Goal: Information Seeking & Learning: Learn about a topic

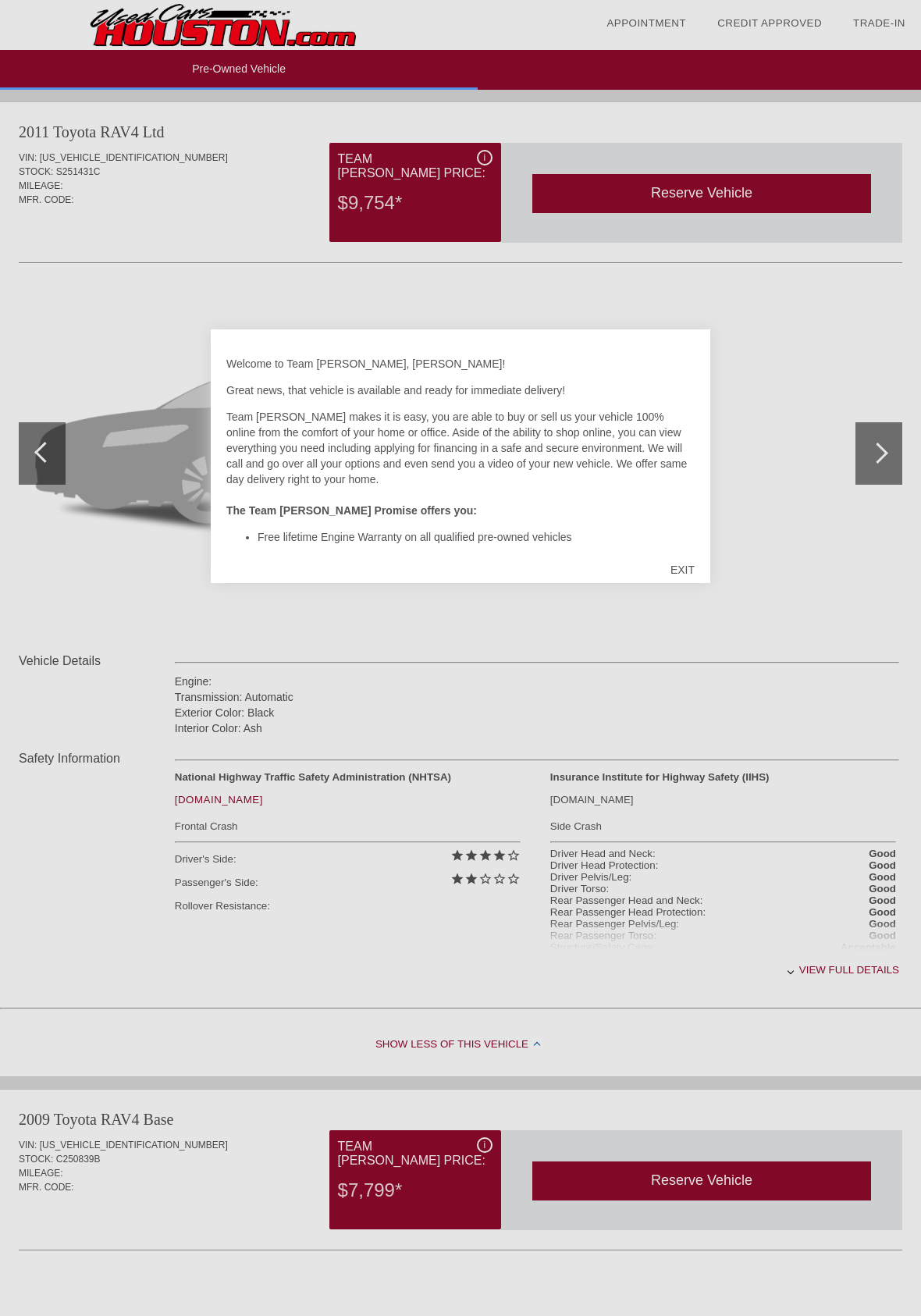
scroll to position [994, 0]
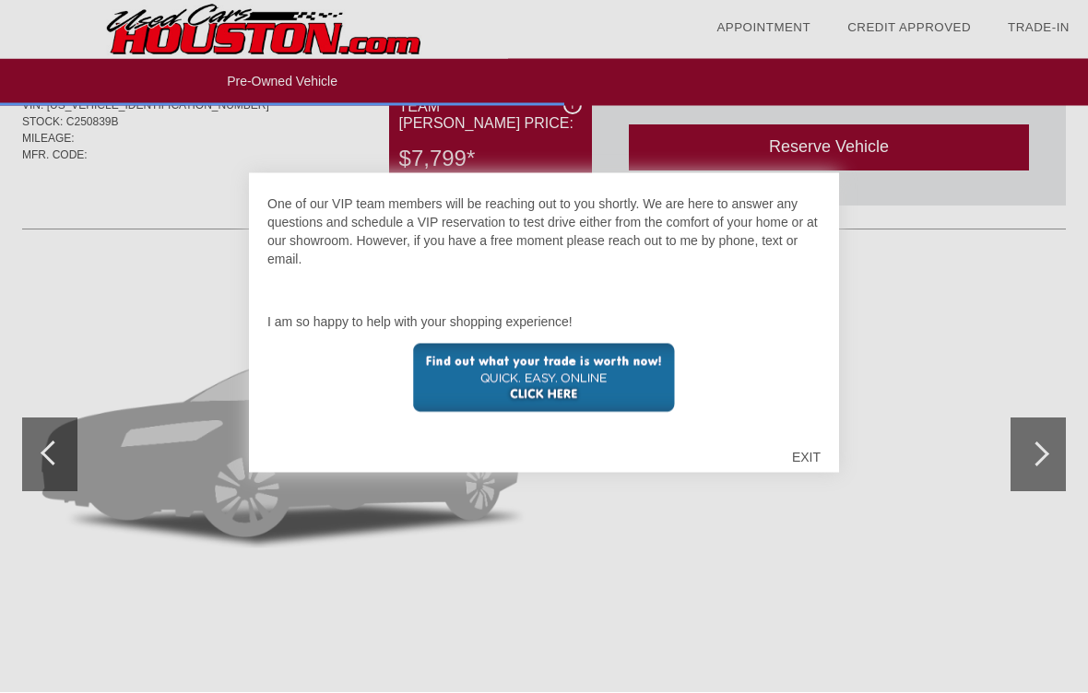
scroll to position [1248, 0]
click at [581, 399] on img at bounding box center [544, 378] width 262 height 69
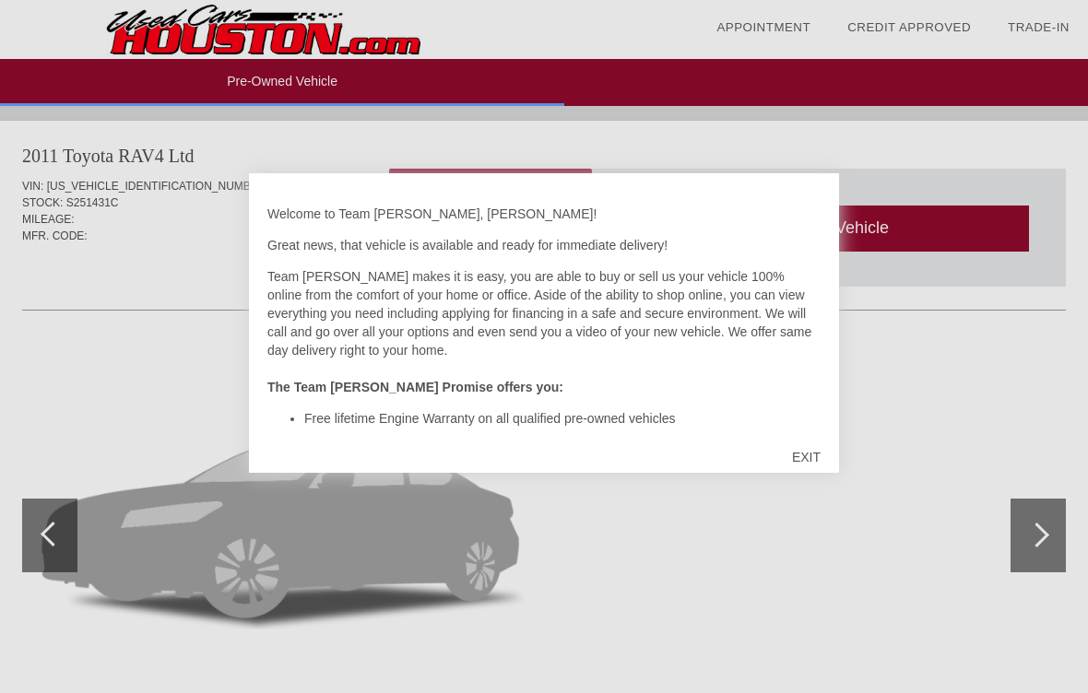
scroll to position [1927, 0]
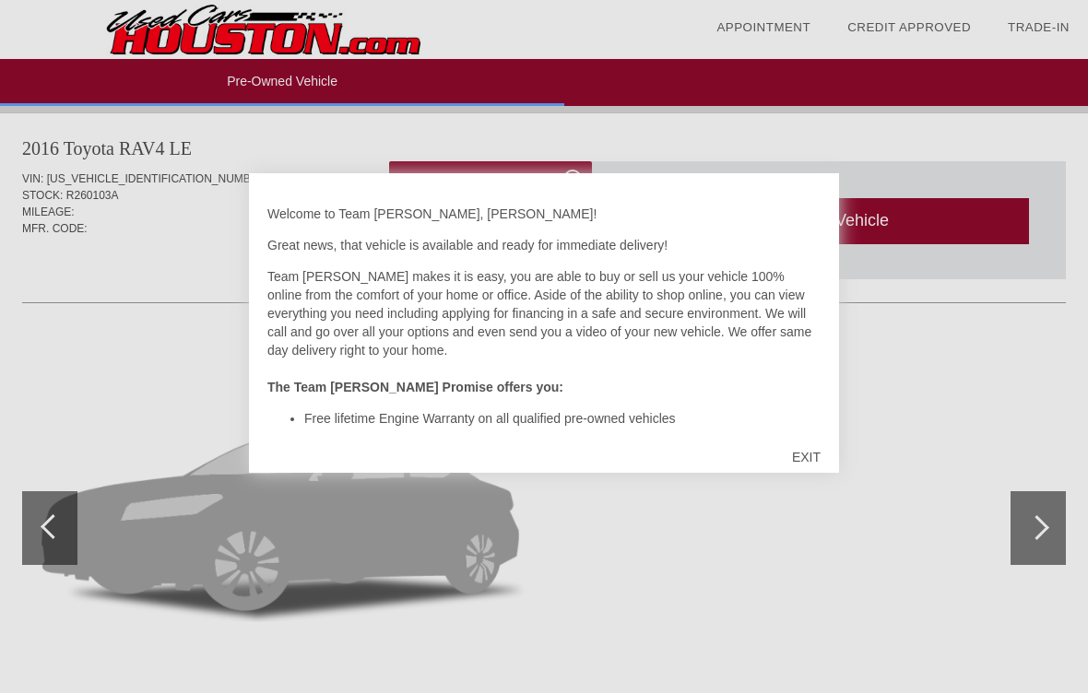
click at [816, 450] on div "EXIT" at bounding box center [806, 457] width 65 height 55
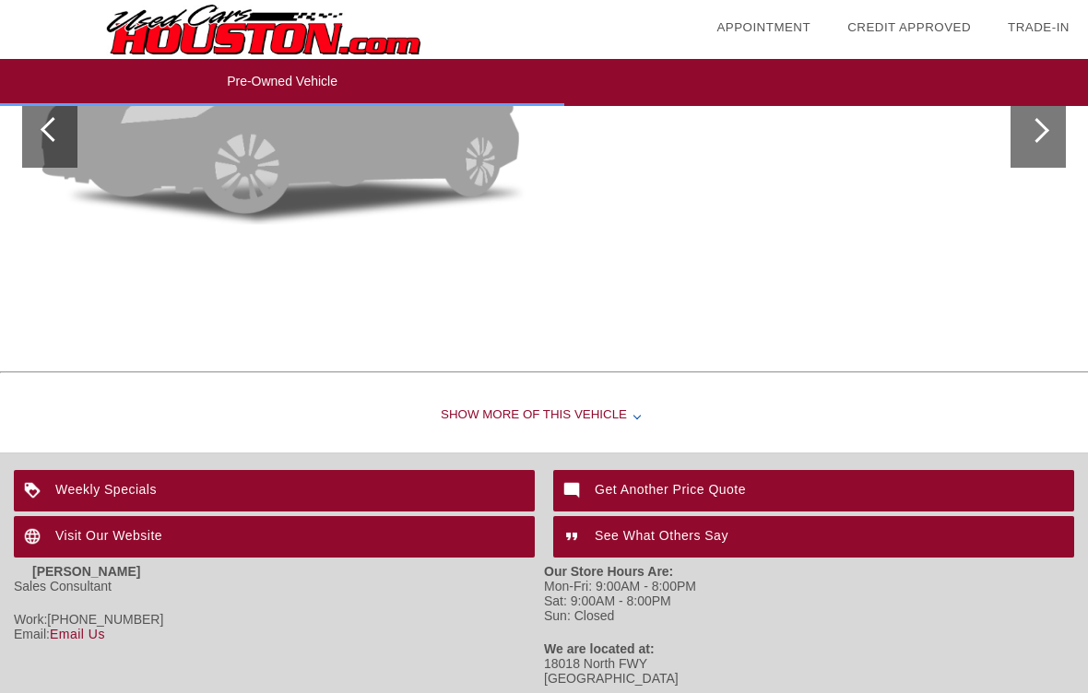
scroll to position [3120, 0]
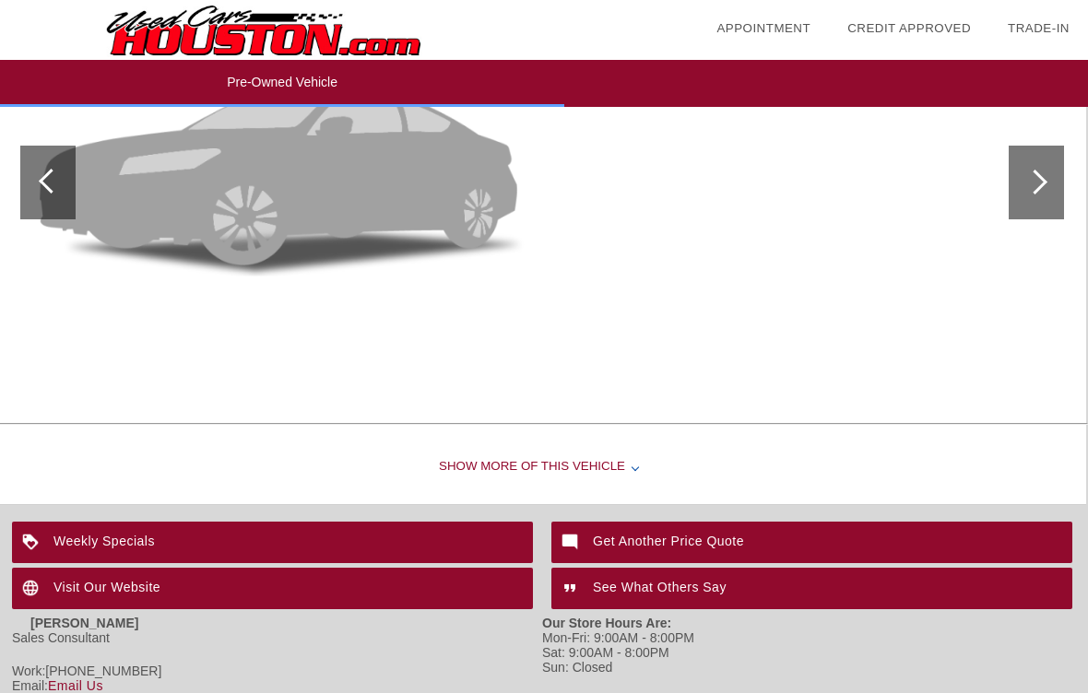
click at [620, 468] on div "Show More of this Vehicle" at bounding box center [542, 467] width 1088 height 74
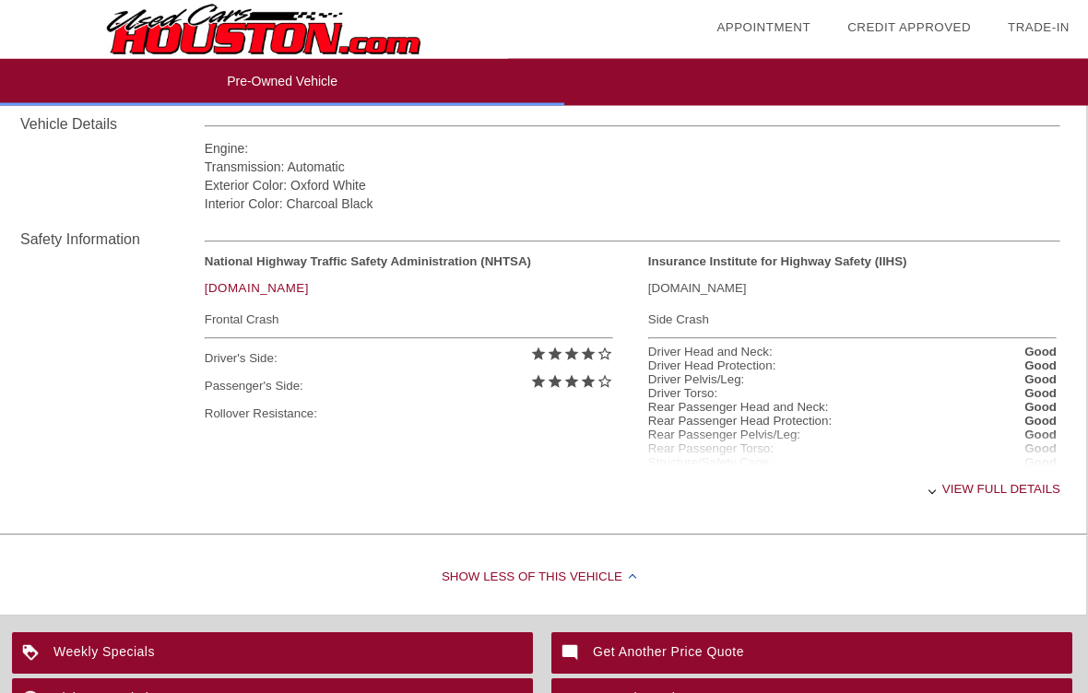
scroll to position [3329, 2]
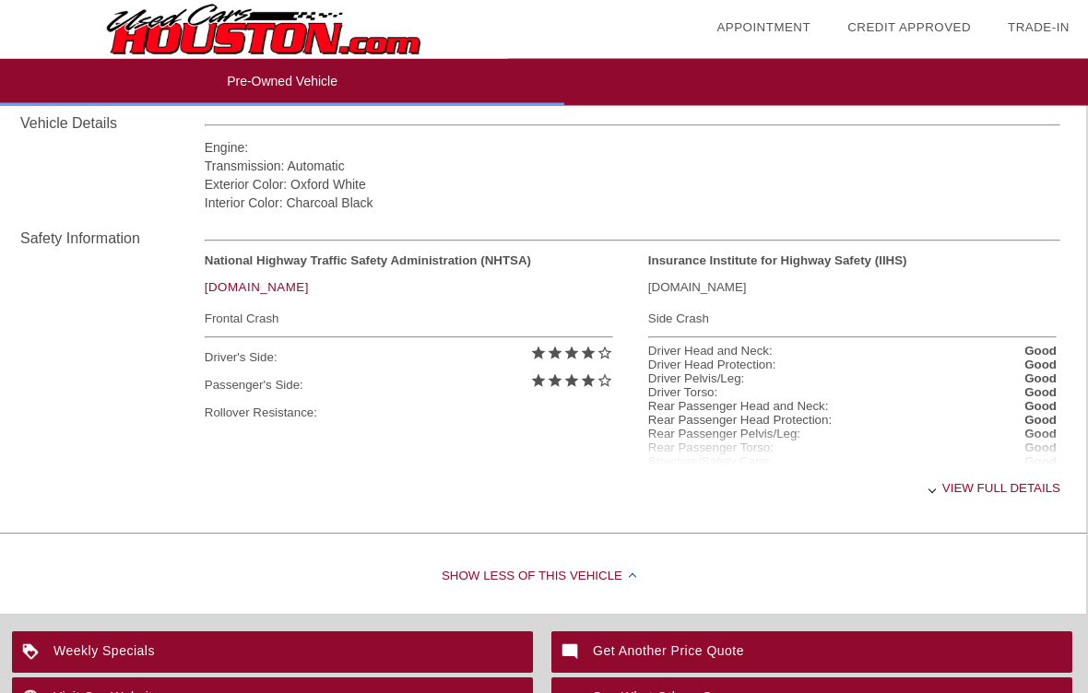
click at [971, 484] on div "View full details" at bounding box center [633, 489] width 856 height 45
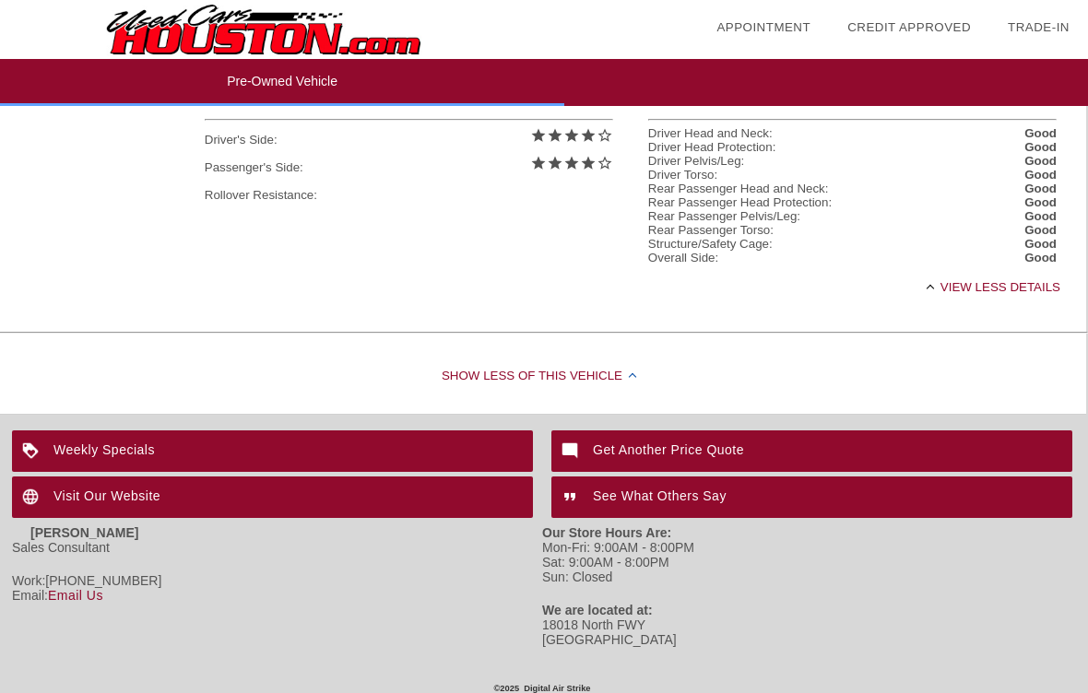
scroll to position [3591, 2]
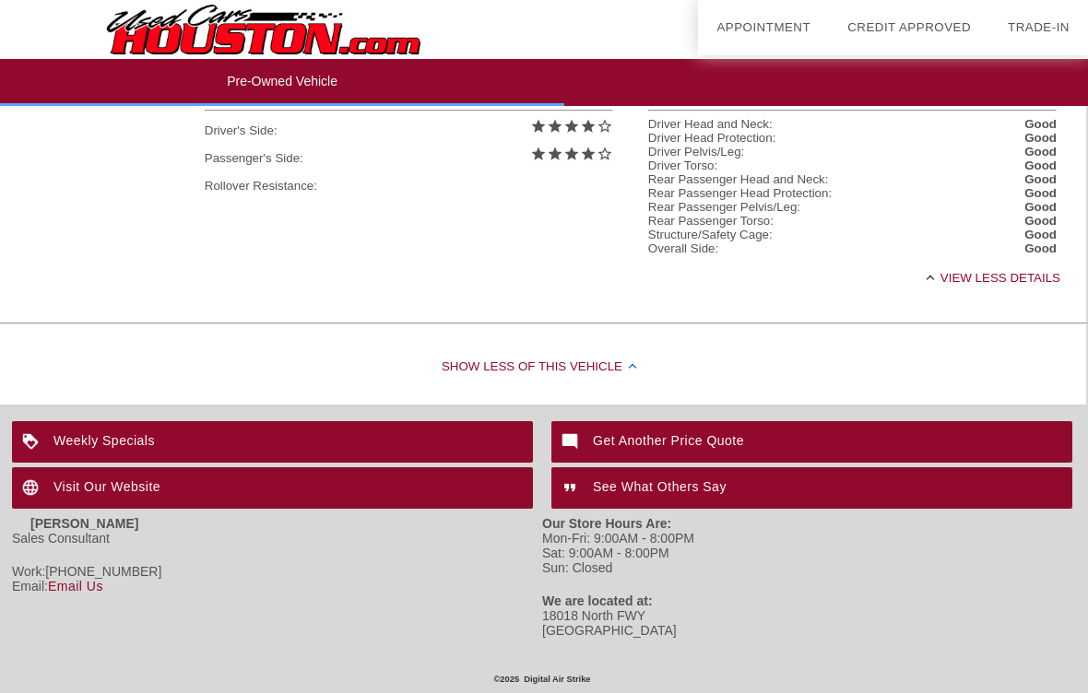
click at [65, 442] on div "Weekly Specials" at bounding box center [272, 441] width 521 height 41
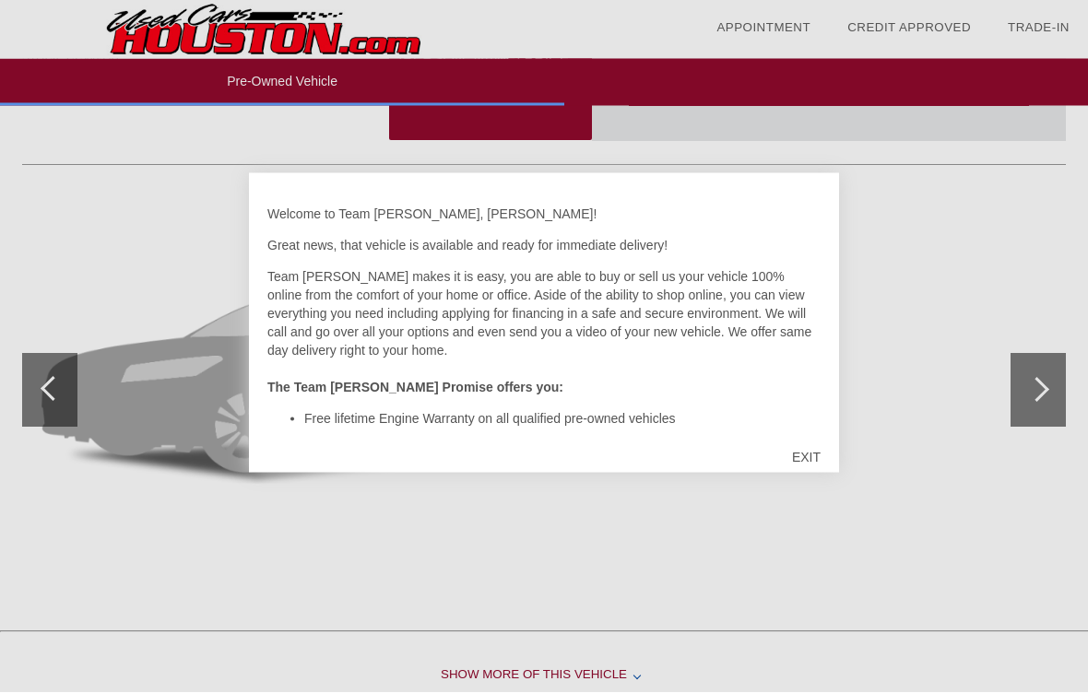
scroll to position [1300, 0]
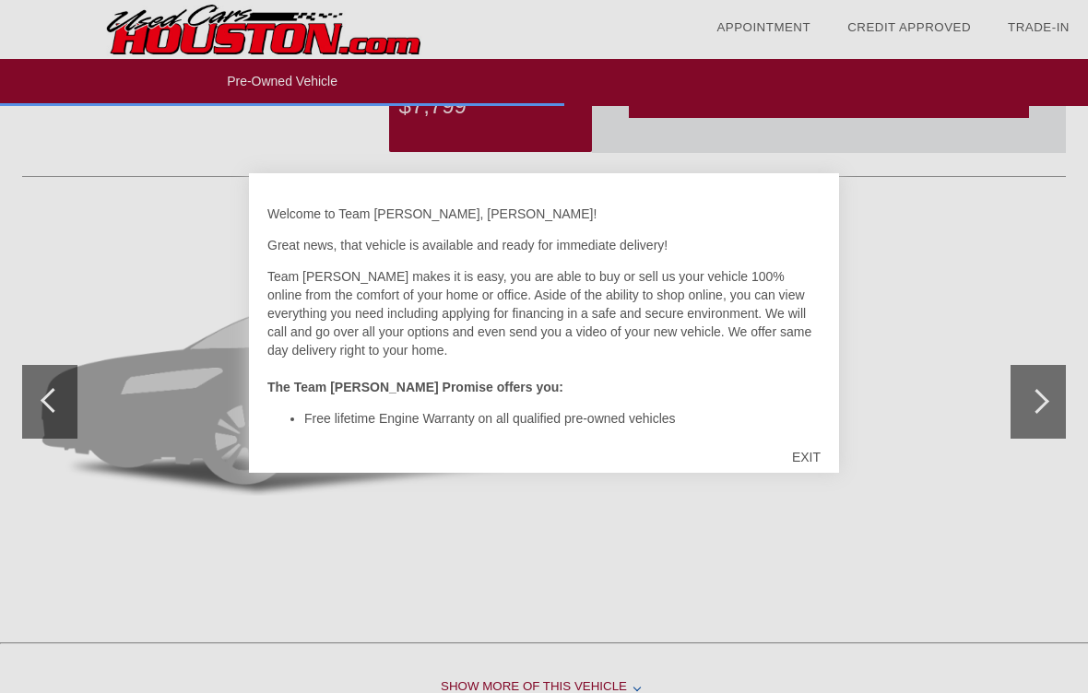
click at [809, 458] on div "EXIT" at bounding box center [806, 457] width 65 height 55
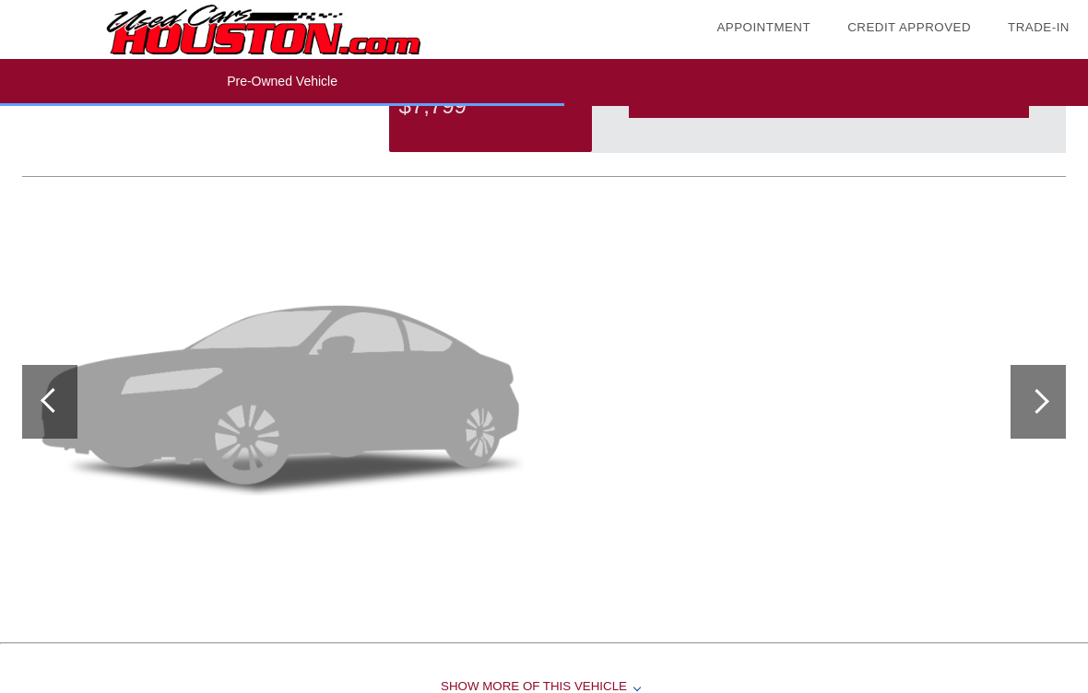
click at [1043, 409] on div at bounding box center [1036, 401] width 25 height 25
click at [1040, 410] on div at bounding box center [1036, 401] width 25 height 25
click at [1047, 397] on div at bounding box center [1038, 402] width 55 height 74
click at [42, 411] on div at bounding box center [49, 402] width 55 height 74
click at [48, 404] on div at bounding box center [53, 400] width 25 height 25
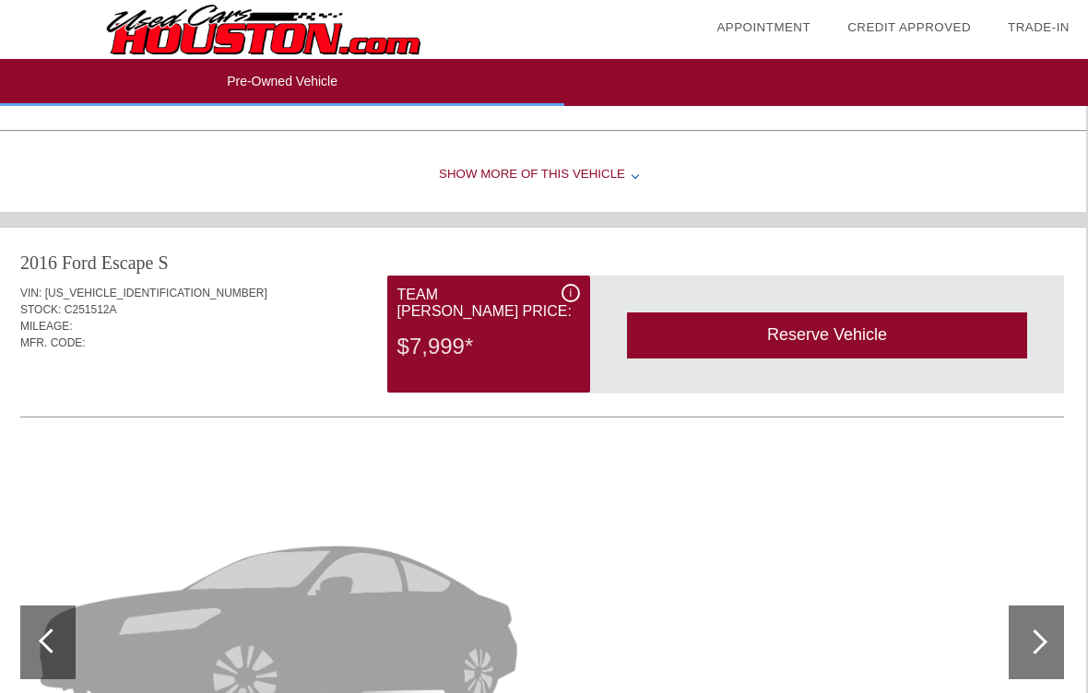
scroll to position [2564, 2]
click at [633, 189] on div "Show More of this Vehicle" at bounding box center [542, 176] width 1088 height 74
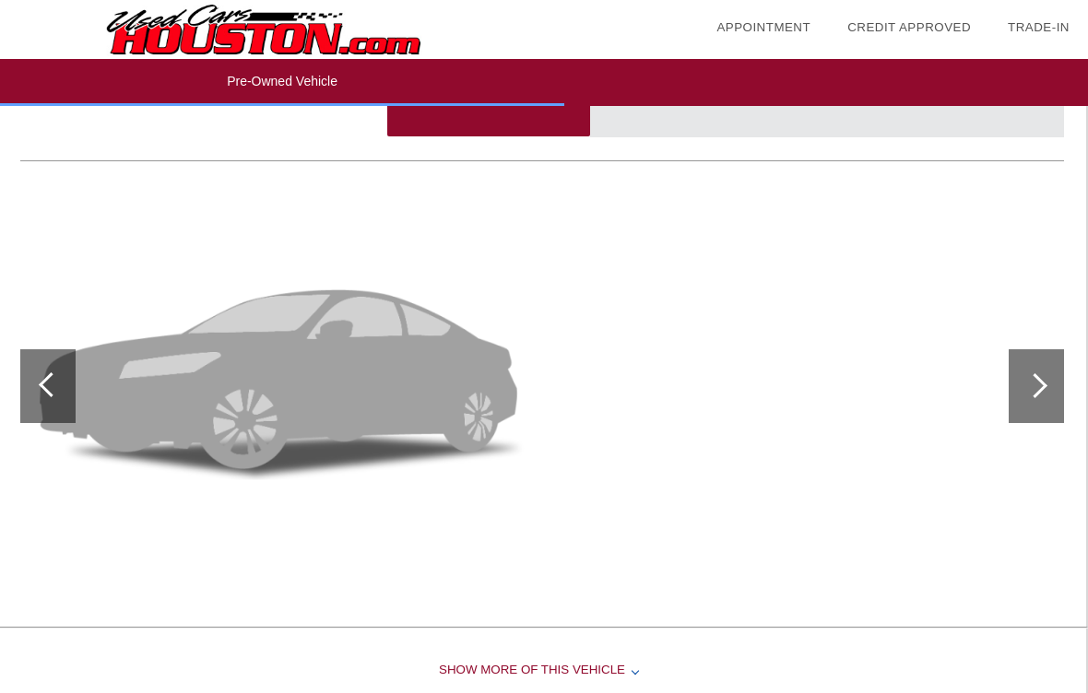
scroll to position [3233, 2]
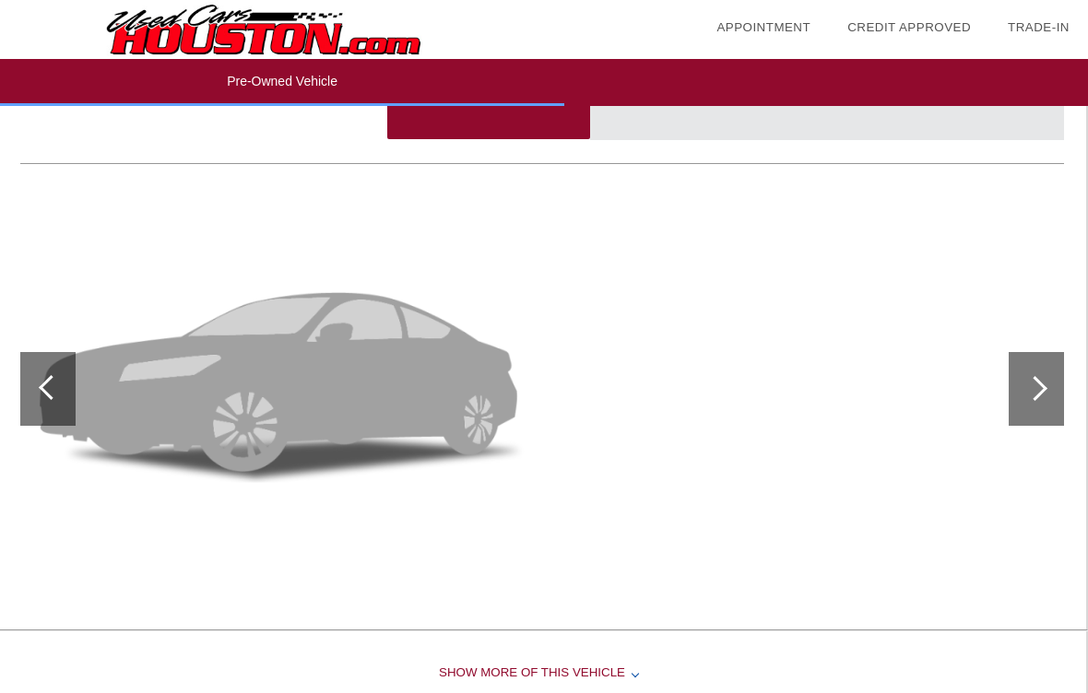
click at [1044, 395] on div at bounding box center [1035, 388] width 25 height 25
click at [1055, 388] on div at bounding box center [1036, 389] width 55 height 74
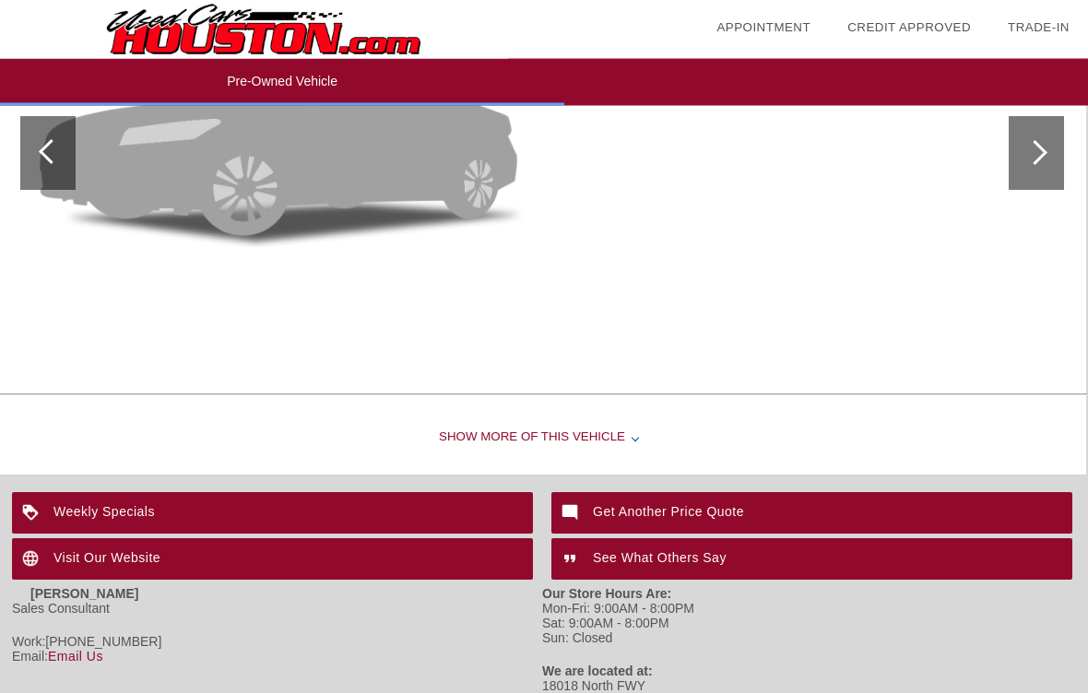
scroll to position [3537, 2]
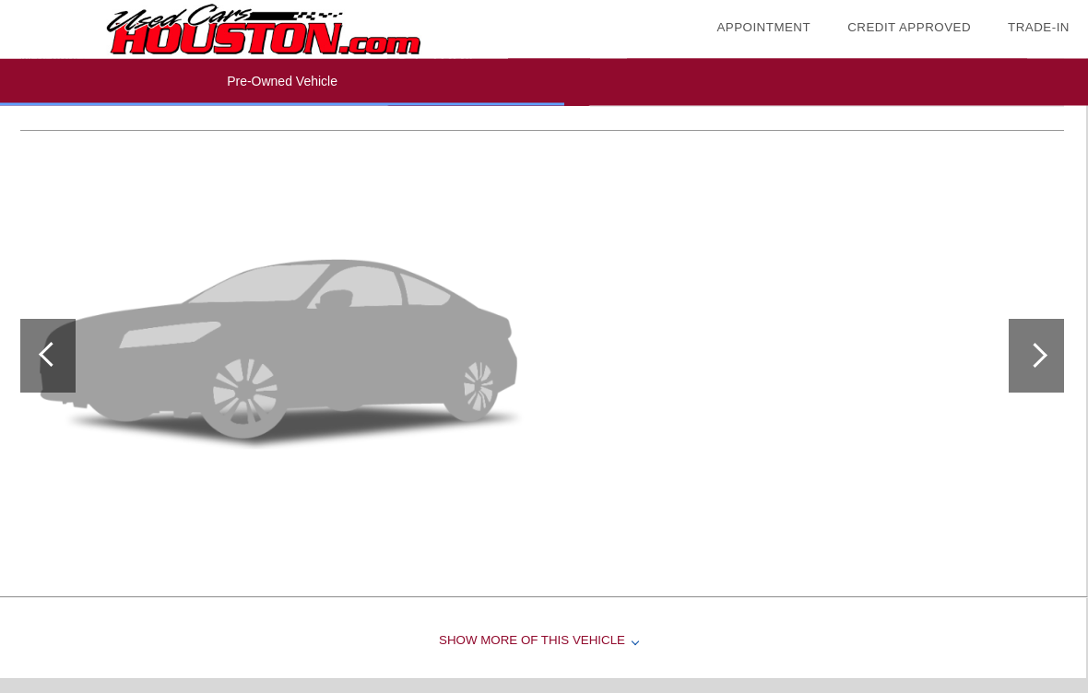
click at [605, 638] on div "Show More of this Vehicle" at bounding box center [542, 643] width 1088 height 74
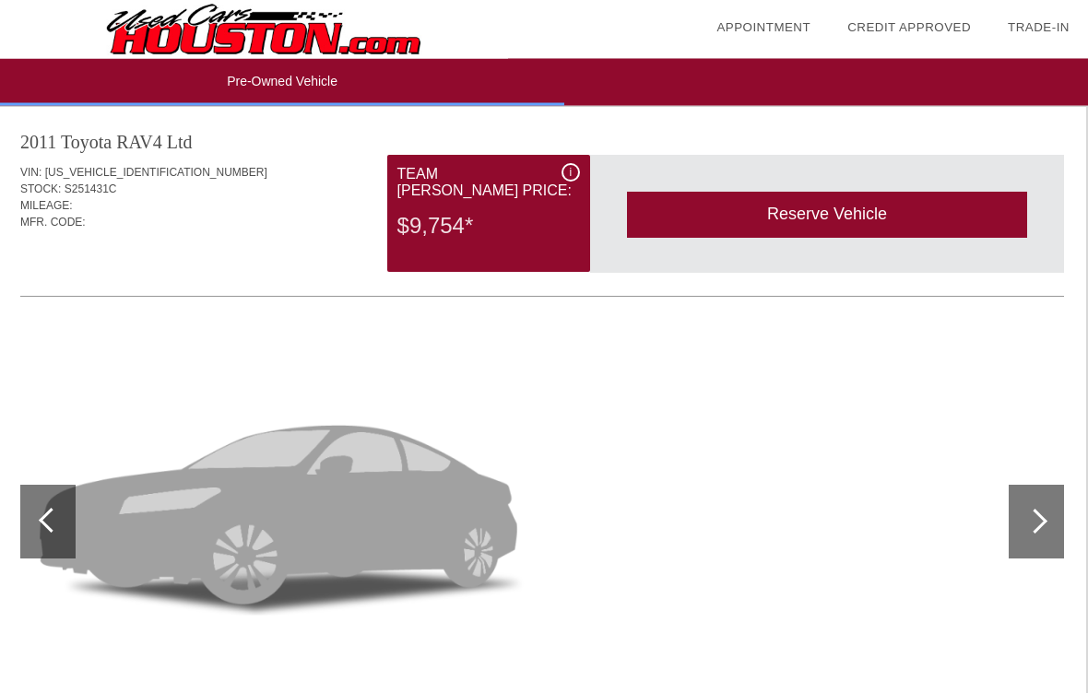
scroll to position [0, 2]
